Goal: Information Seeking & Learning: Understand process/instructions

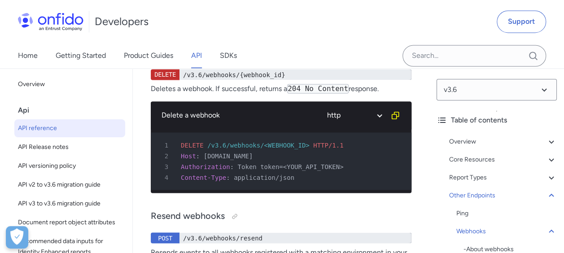
scroll to position [100492, 0]
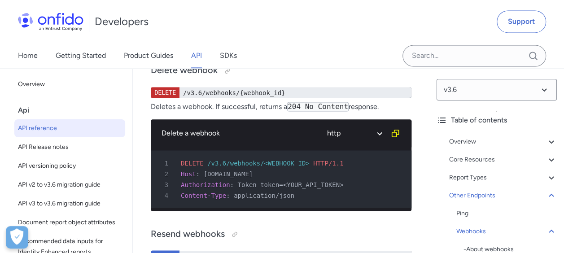
drag, startPoint x: 323, startPoint y: 166, endPoint x: 324, endPoint y: 171, distance: 5.0
drag, startPoint x: 324, startPoint y: 171, endPoint x: 342, endPoint y: 202, distance: 35.8
drag, startPoint x: 344, startPoint y: 104, endPoint x: 364, endPoint y: 104, distance: 20.6
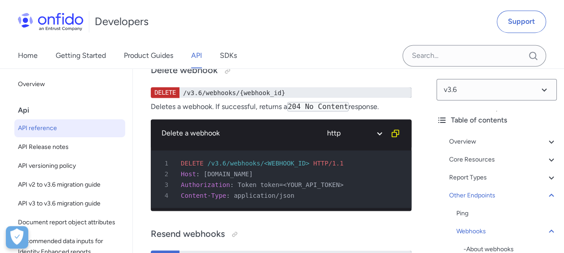
drag, startPoint x: 393, startPoint y: 89, endPoint x: 399, endPoint y: 105, distance: 17.3
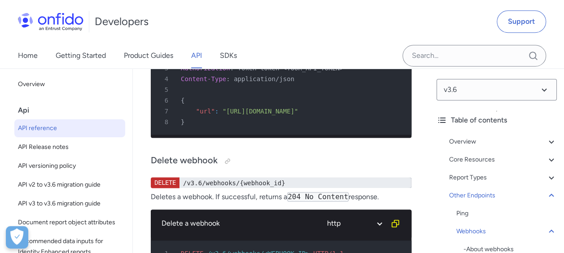
scroll to position [100402, 0]
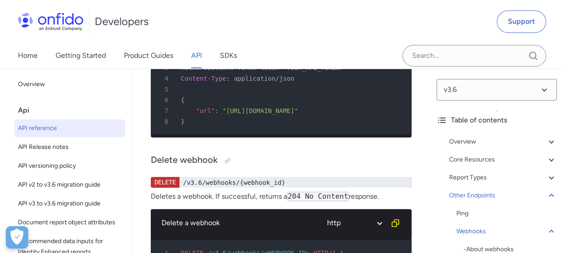
drag, startPoint x: 150, startPoint y: 174, endPoint x: 372, endPoint y: 171, distance: 221.2
drag, startPoint x: 353, startPoint y: 172, endPoint x: 390, endPoint y: 185, distance: 39.9
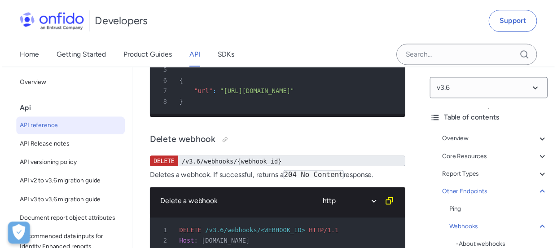
scroll to position [101209, 0]
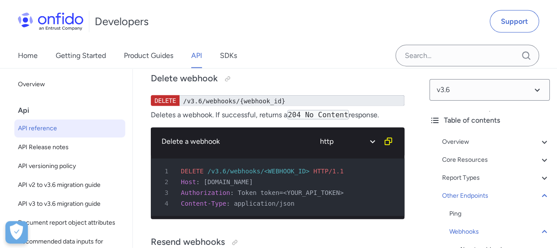
click at [344, 23] on div "Developers Support" at bounding box center [278, 21] width 557 height 43
drag, startPoint x: 314, startPoint y: 125, endPoint x: 382, endPoint y: 135, distance: 69.3
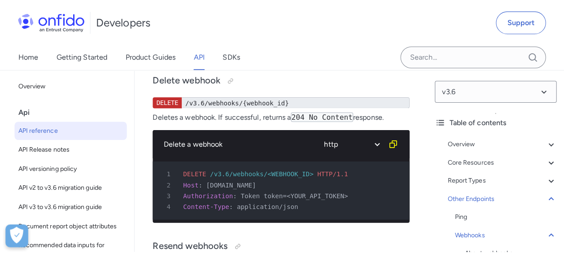
scroll to position [100420, 0]
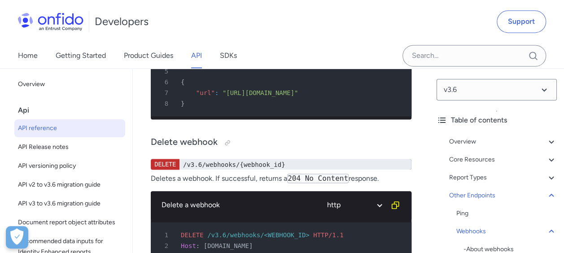
drag, startPoint x: 161, startPoint y: 154, endPoint x: 389, endPoint y: 186, distance: 230.1
drag, startPoint x: 389, startPoint y: 186, endPoint x: 400, endPoint y: 233, distance: 48.4
drag, startPoint x: 199, startPoint y: 162, endPoint x: 407, endPoint y: 178, distance: 208.4
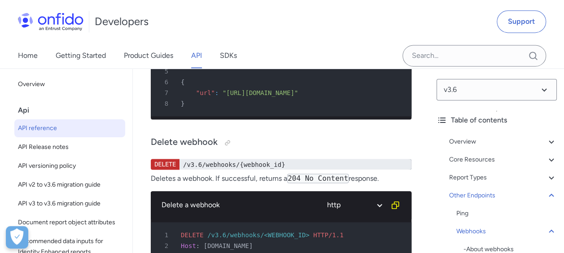
drag, startPoint x: 355, startPoint y: 251, endPoint x: 355, endPoint y: 232, distance: 19.3
drag, startPoint x: 285, startPoint y: 175, endPoint x: 373, endPoint y: 175, distance: 88.0
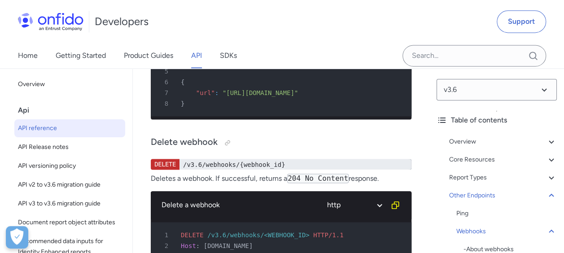
drag, startPoint x: 285, startPoint y: 174, endPoint x: 366, endPoint y: 172, distance: 80.8
drag, startPoint x: 366, startPoint y: 172, endPoint x: 313, endPoint y: 220, distance: 72.1
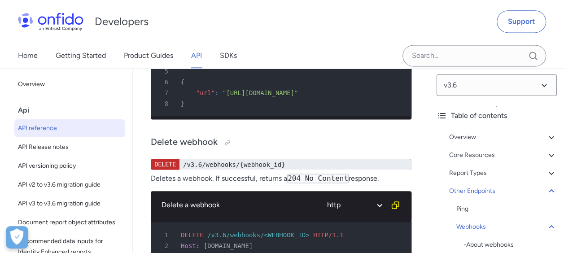
scroll to position [6, 0]
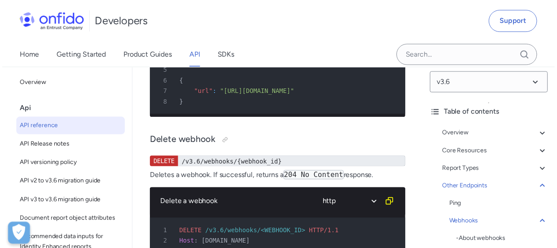
scroll to position [101209, 0]
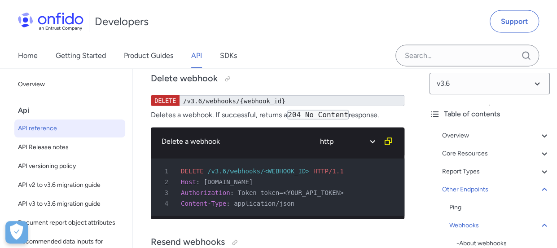
click at [415, 16] on div "Developers Support" at bounding box center [278, 21] width 557 height 43
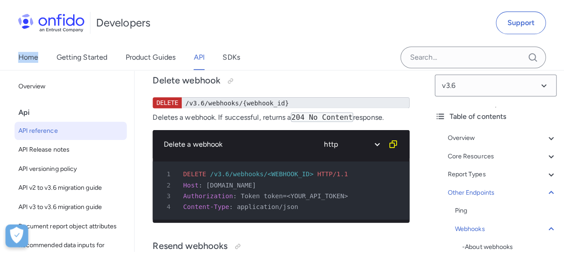
scroll to position [100420, 0]
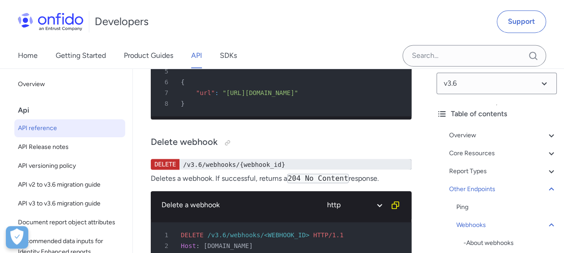
click at [389, 31] on div "Developers Support" at bounding box center [282, 21] width 564 height 43
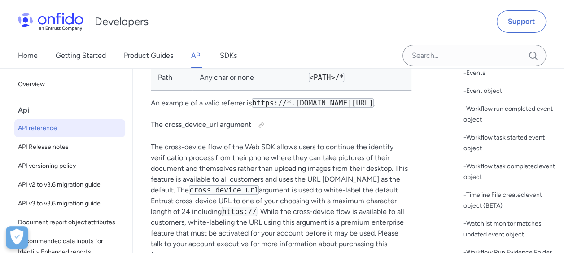
scroll to position [102982, 0]
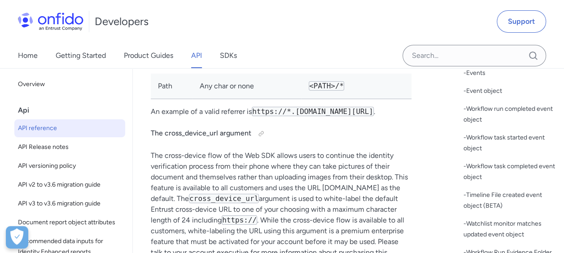
drag, startPoint x: 180, startPoint y: 166, endPoint x: 335, endPoint y: 164, distance: 154.8
drag, startPoint x: 210, startPoint y: 163, endPoint x: 241, endPoint y: 161, distance: 30.2
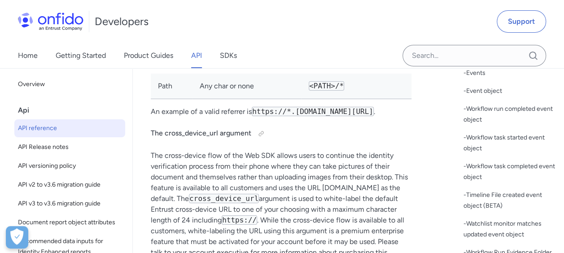
drag, startPoint x: 241, startPoint y: 161, endPoint x: 341, endPoint y: 164, distance: 100.1
drag, startPoint x: 341, startPoint y: 164, endPoint x: 429, endPoint y: 166, distance: 88.9
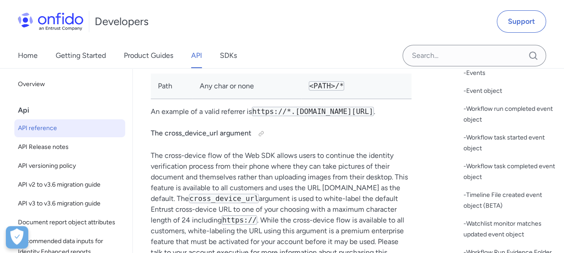
click at [429, 166] on div "v3.6 Table of contents Overview Get started (API v3.6) Request, response format…" at bounding box center [496, 160] width 135 height 185
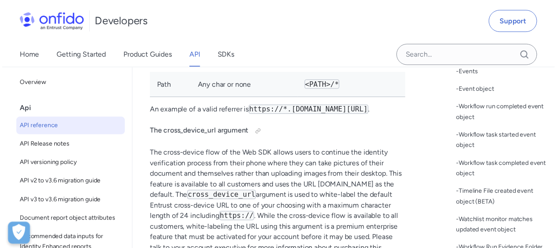
scroll to position [103782, 0]
